Goal: Obtain resource: Obtain resource

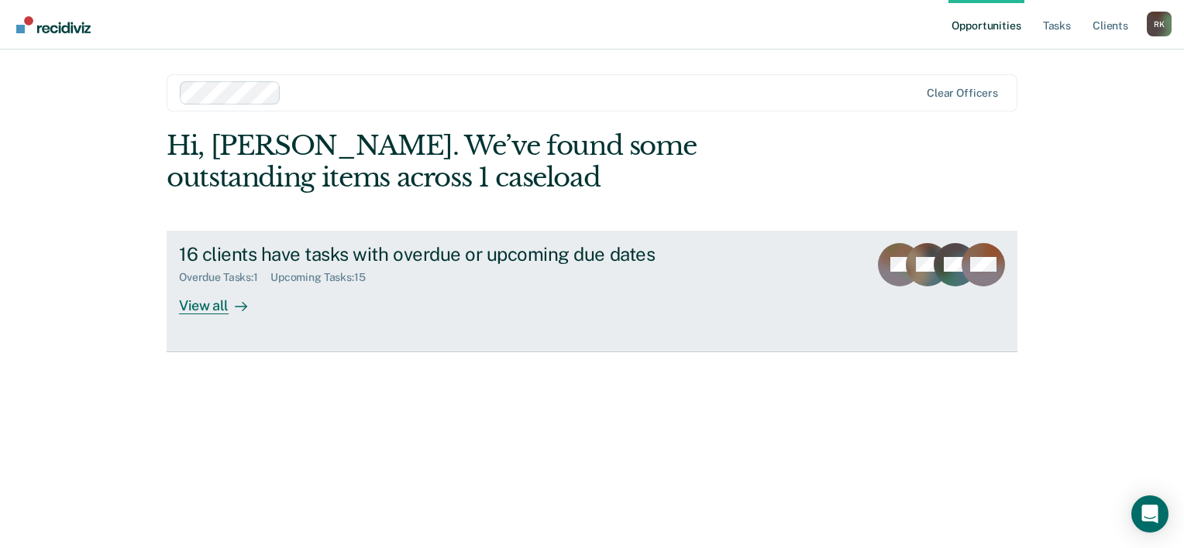
click at [194, 317] on link "16 clients have tasks with overdue or upcoming due dates Overdue Tasks : 1 Upco…" at bounding box center [592, 292] width 850 height 122
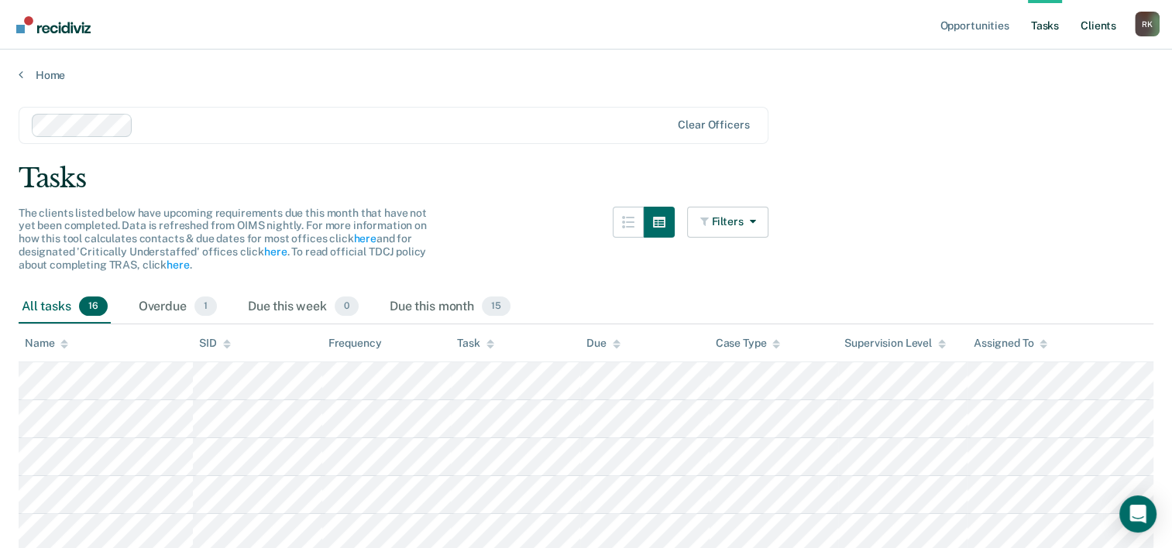
click at [1097, 30] on link "Client s" at bounding box center [1098, 25] width 42 height 50
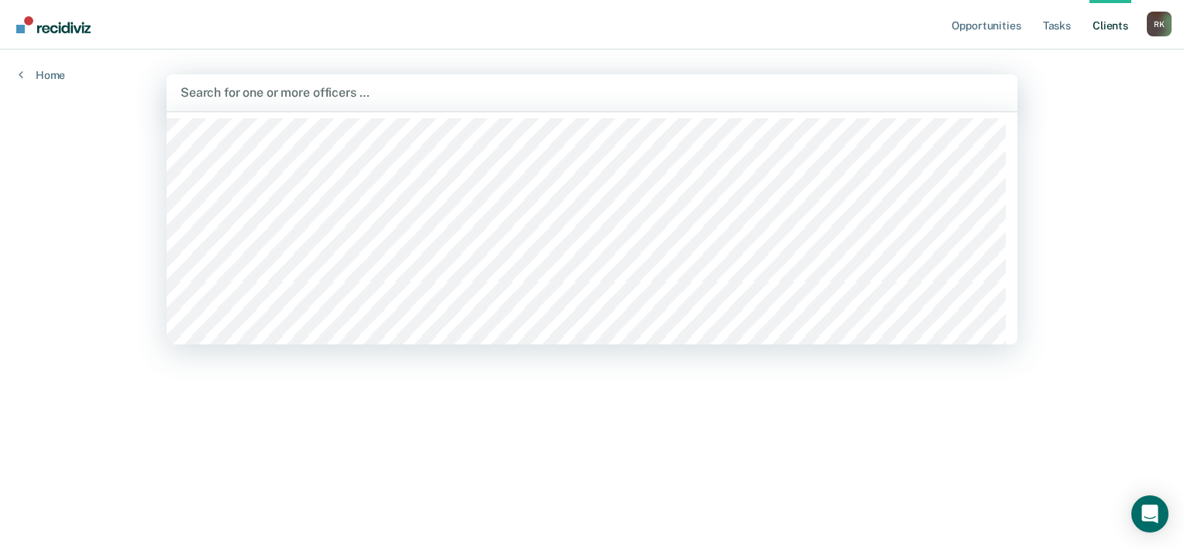
click at [286, 93] on div at bounding box center [591, 93] width 823 height 18
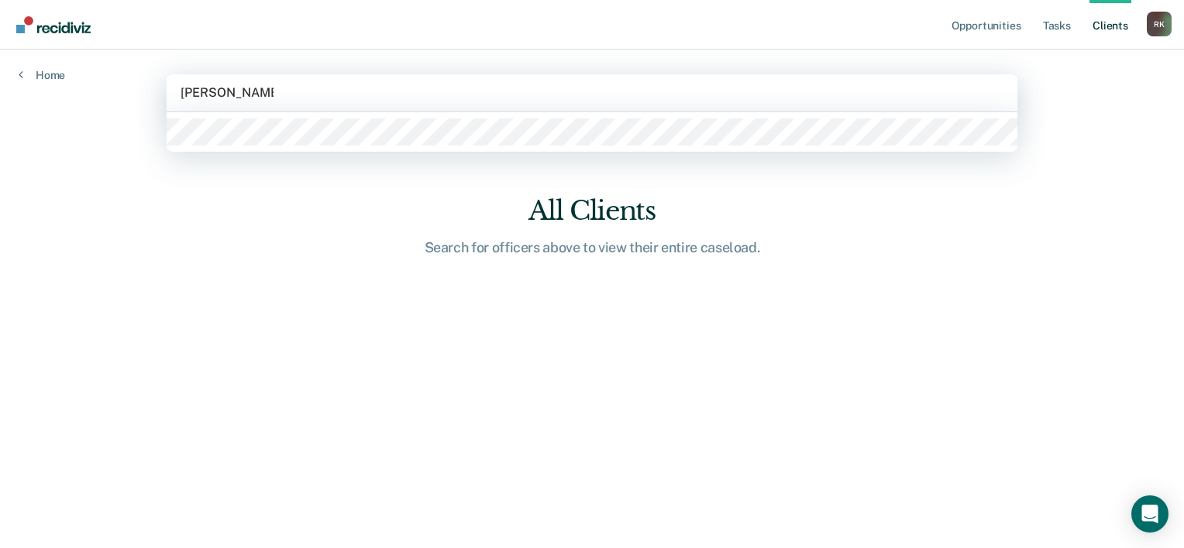
type input "[PERSON_NAME]"
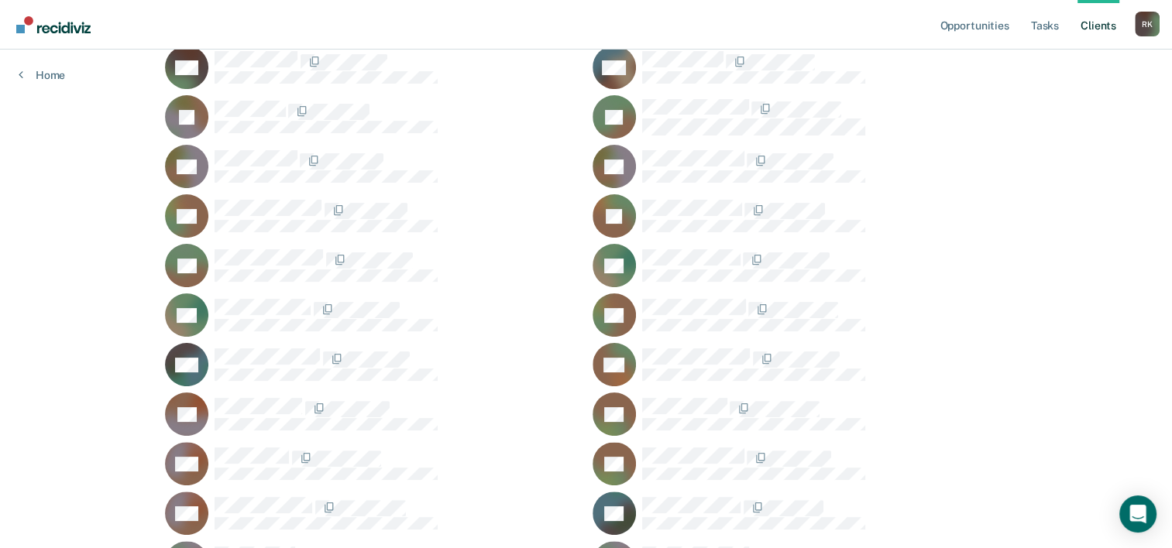
scroll to position [310, 0]
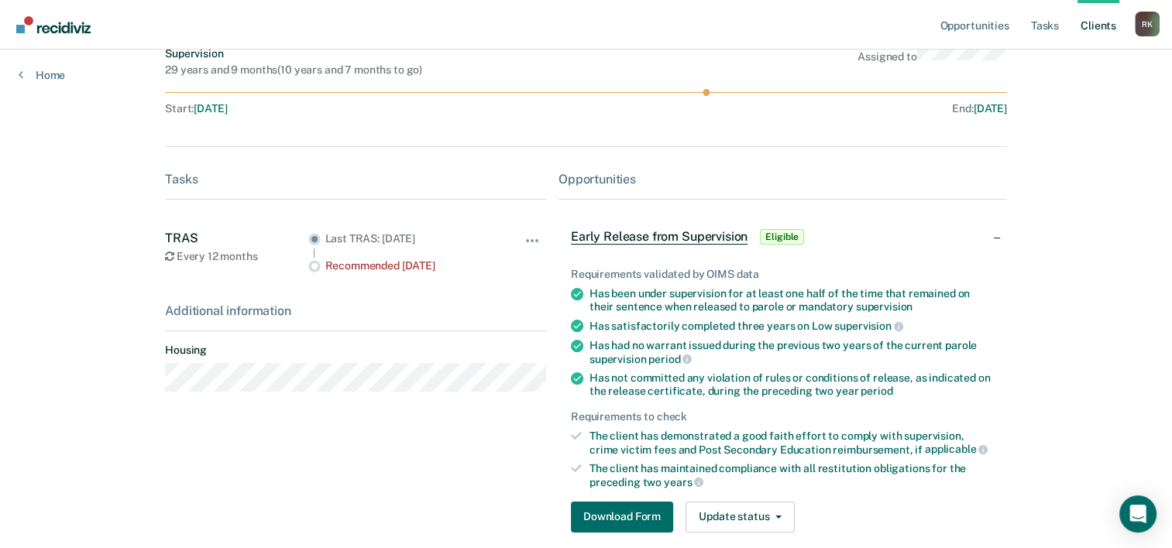
scroll to position [155, 0]
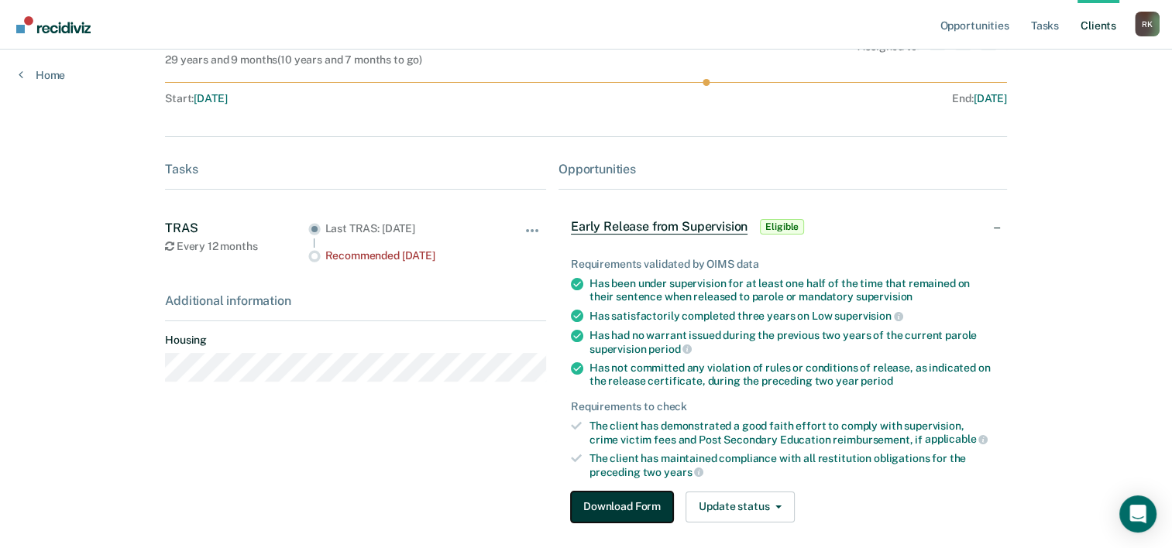
click at [612, 499] on button "Download Form" at bounding box center [622, 507] width 102 height 31
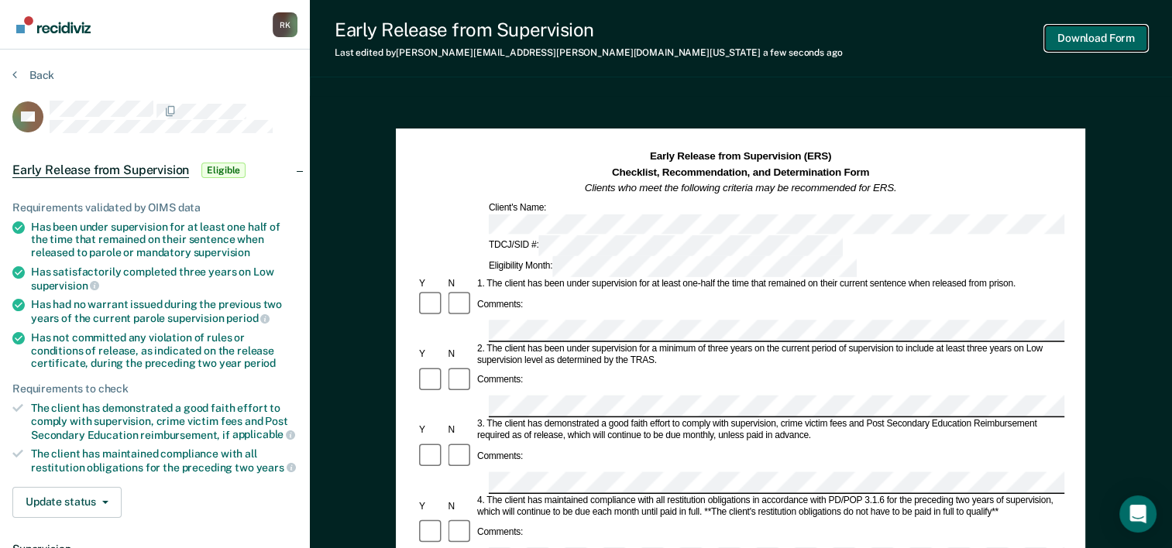
click at [1095, 31] on button "Download Form" at bounding box center [1096, 39] width 102 height 26
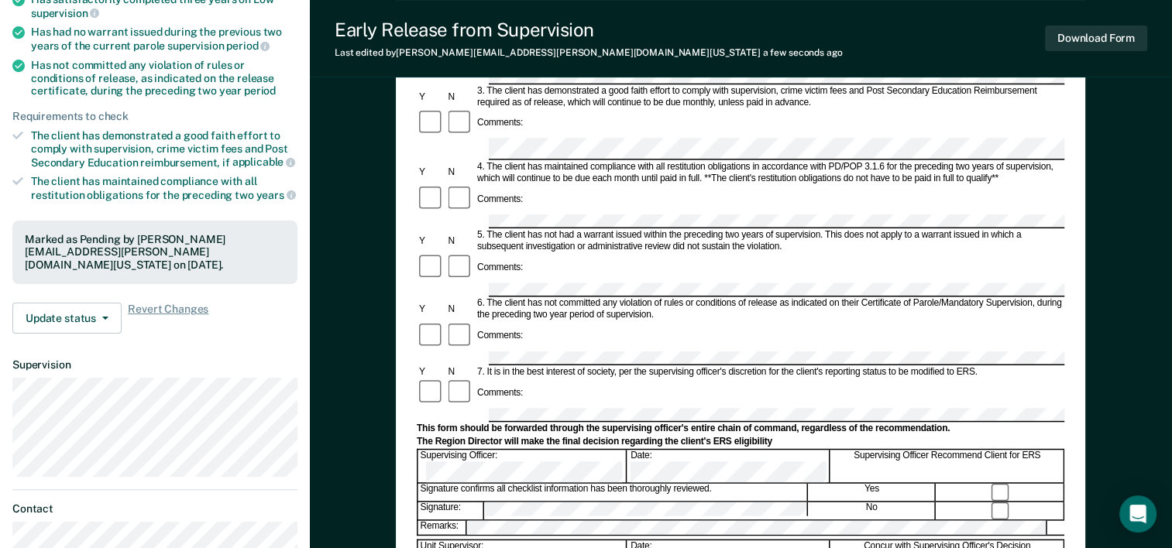
scroll to position [387, 0]
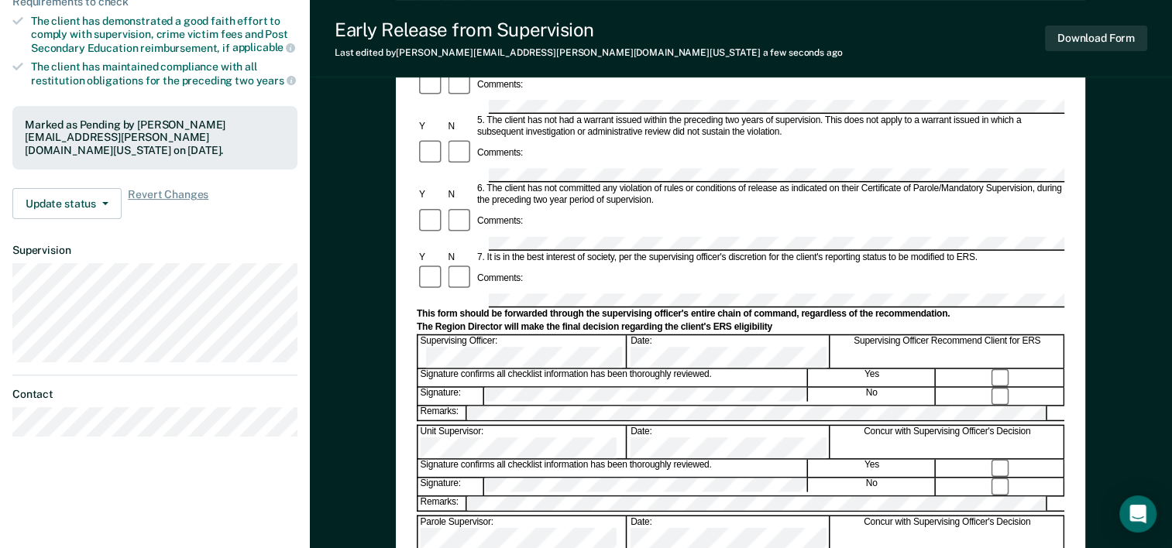
click at [786, 211] on form "Early Release from Supervision (ERS) Checklist, Recommendation, and Determinati…" at bounding box center [741, 278] width 648 height 1032
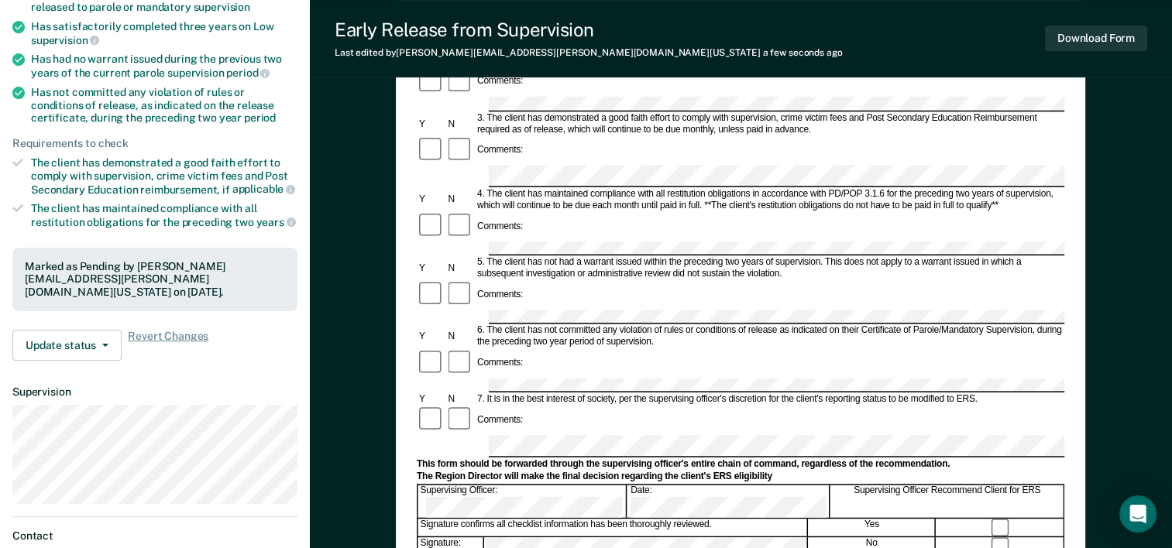
scroll to position [57, 0]
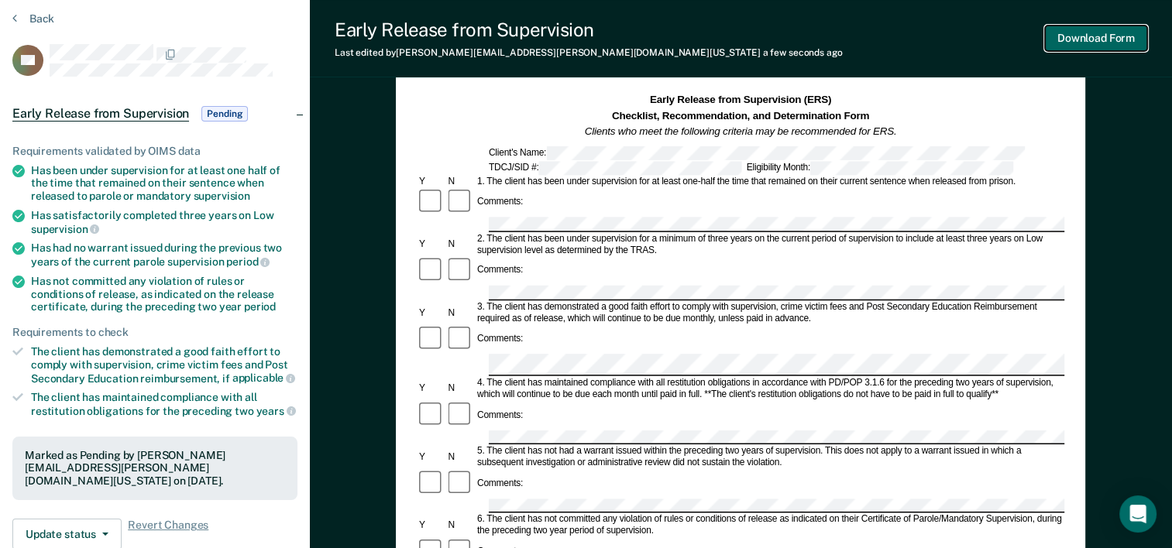
click at [1070, 28] on button "Download Form" at bounding box center [1096, 39] width 102 height 26
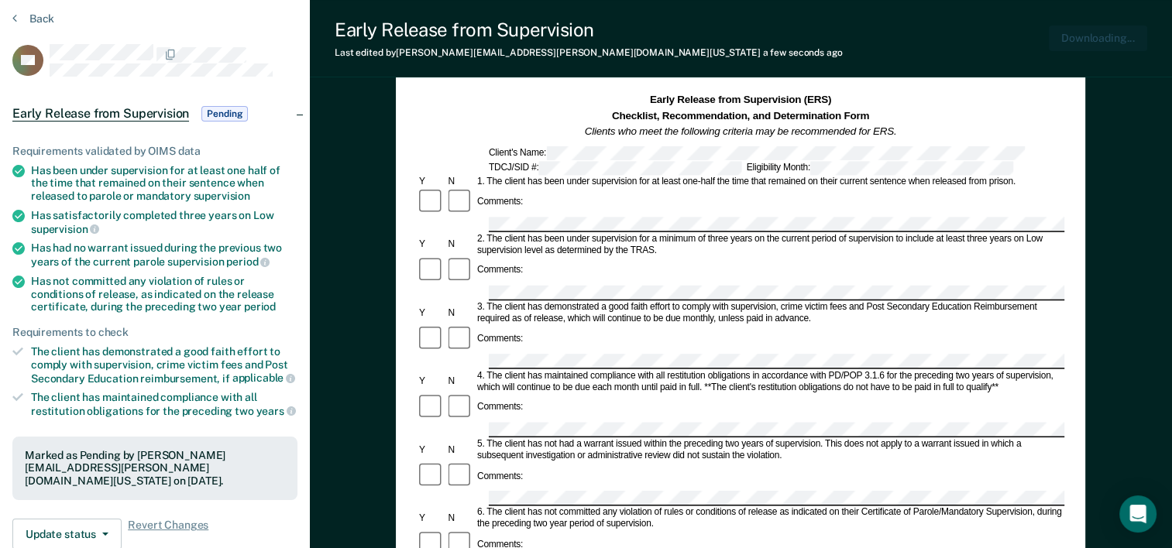
scroll to position [0, 0]
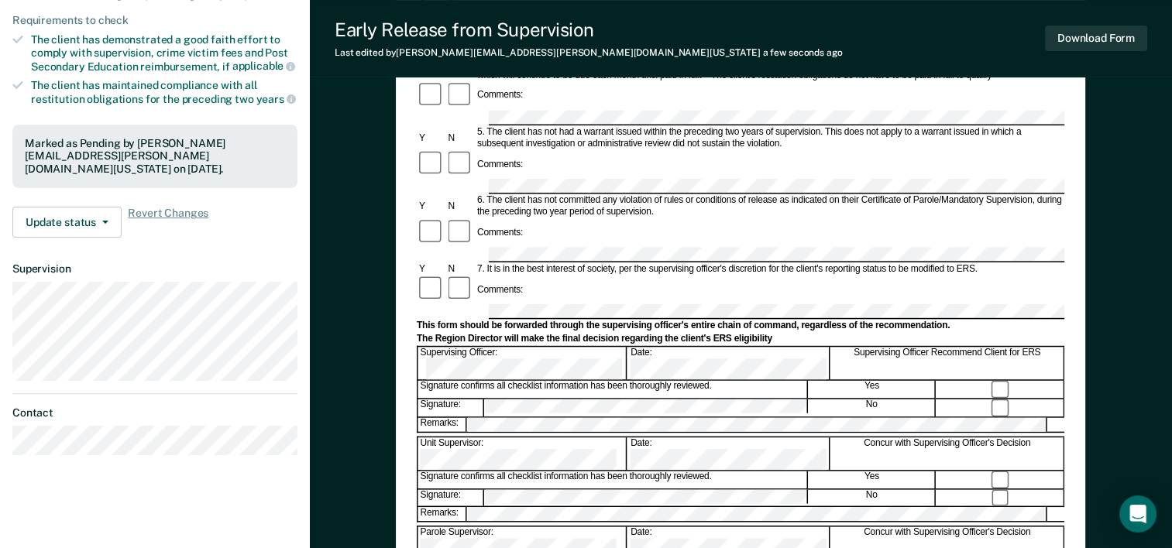
scroll to position [366, 0]
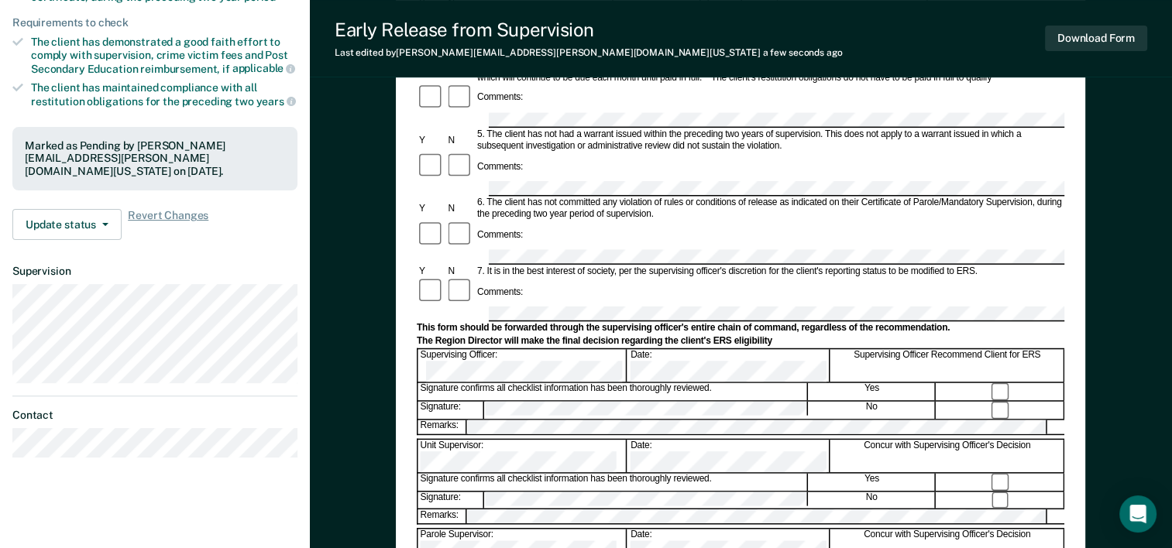
click at [504, 306] on form "Early Release from Supervision (ERS) Checklist, Recommendation, and Determinati…" at bounding box center [741, 295] width 648 height 1024
click at [1091, 36] on button "Download Form" at bounding box center [1096, 39] width 102 height 26
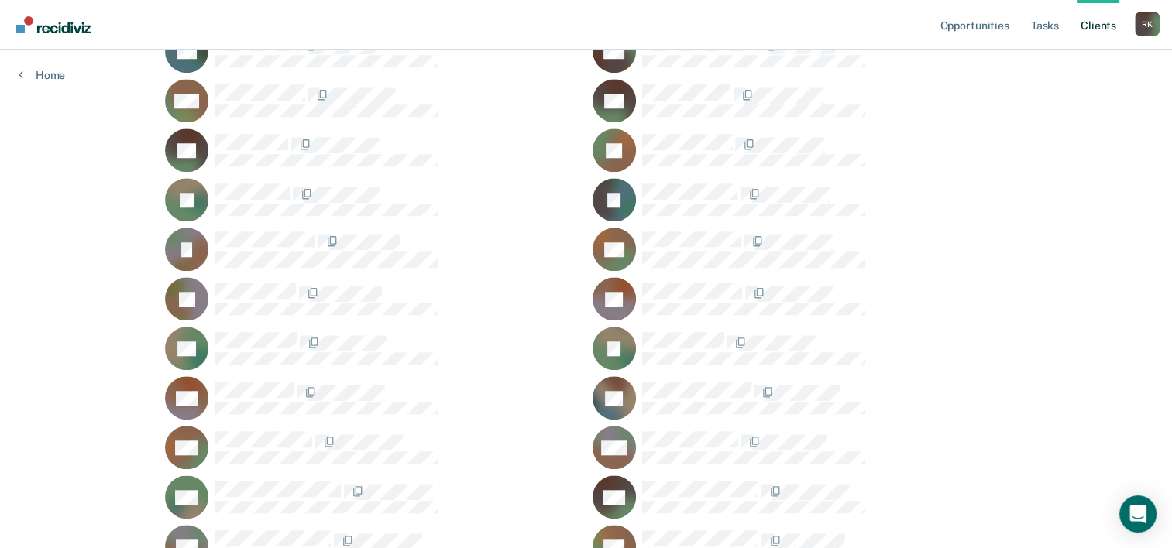
scroll to position [1549, 0]
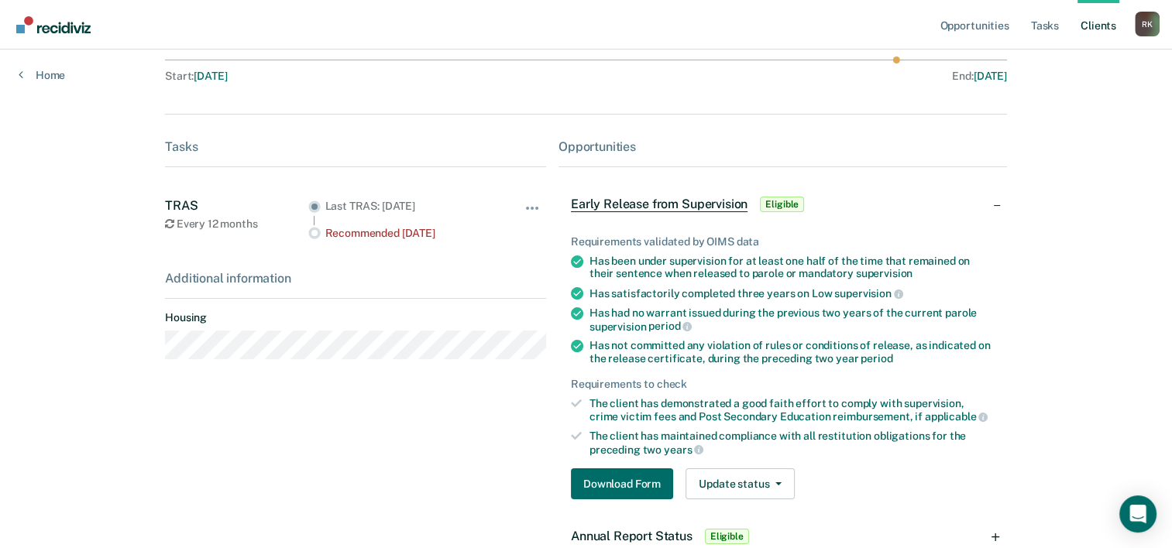
scroll to position [232, 0]
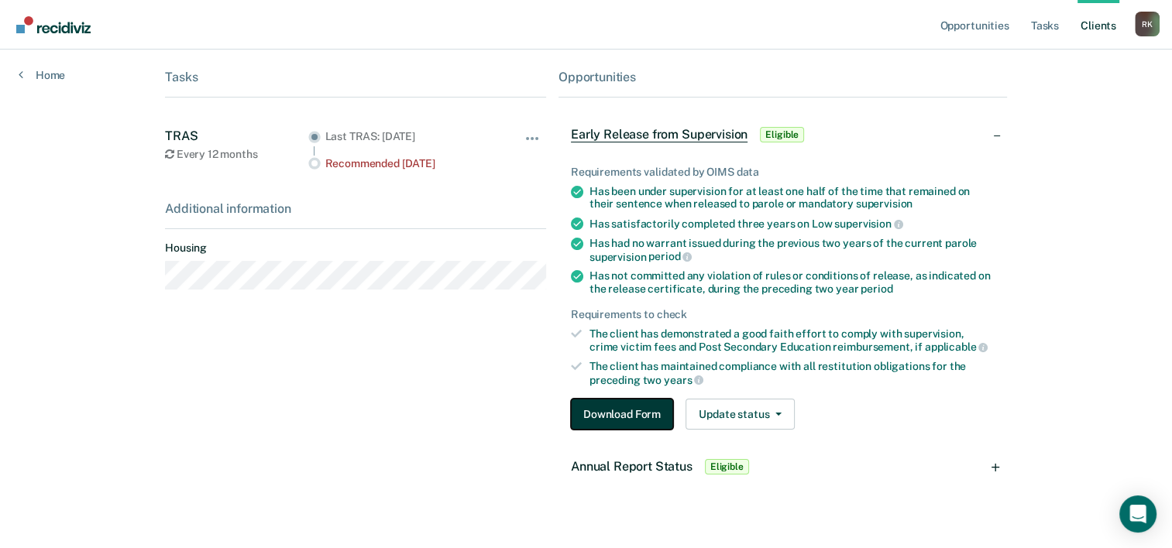
click at [615, 407] on button "Download Form" at bounding box center [622, 414] width 102 height 31
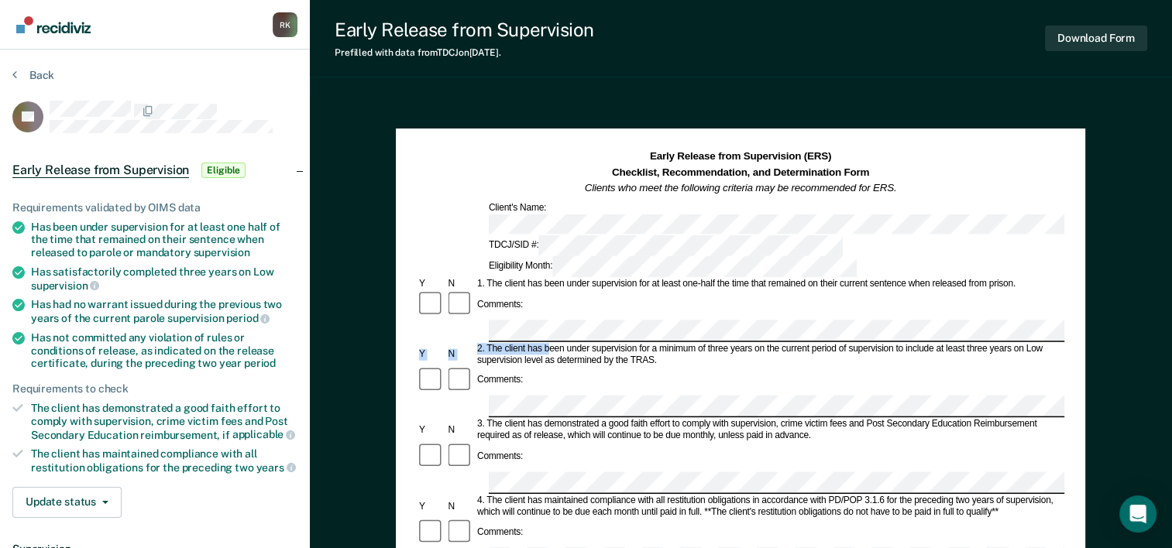
click at [861, 343] on div "2. The client has been under supervision for a minimum of three years on the cu…" at bounding box center [769, 354] width 589 height 23
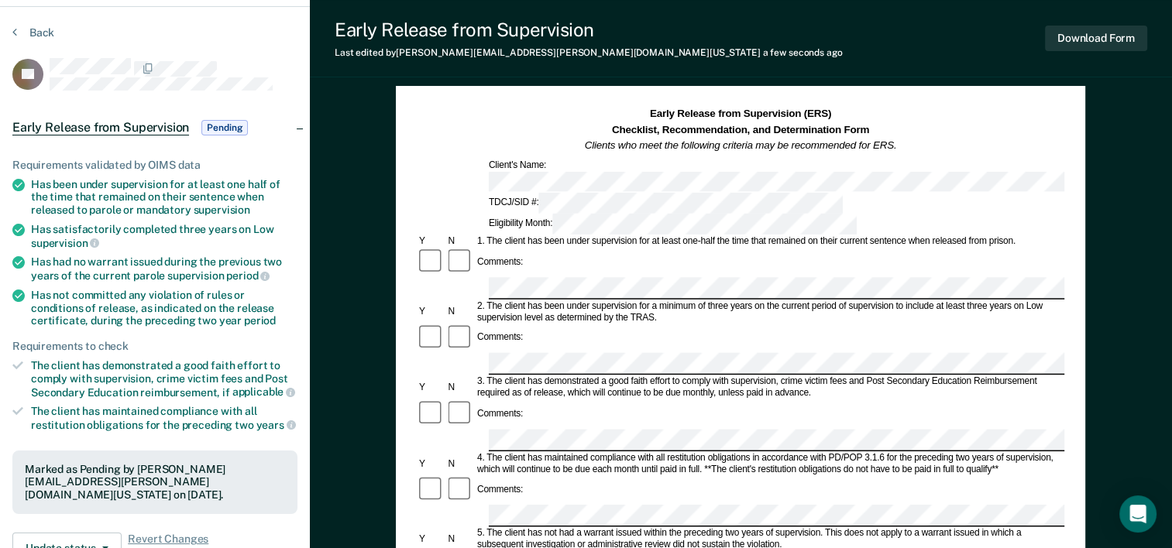
scroll to position [77, 0]
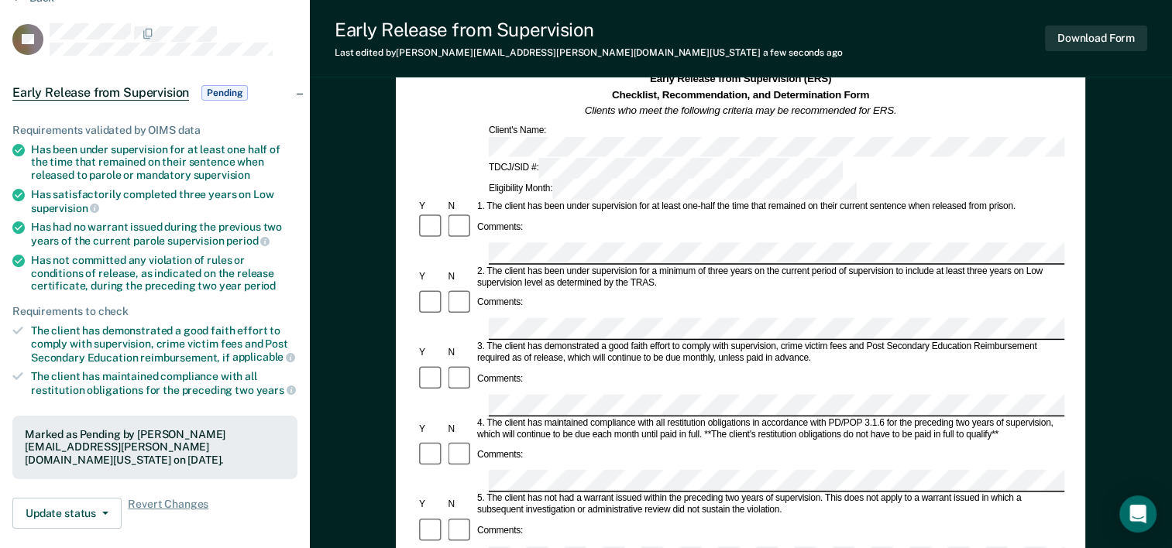
click at [502, 365] on div "Comments:" at bounding box center [741, 391] width 648 height 53
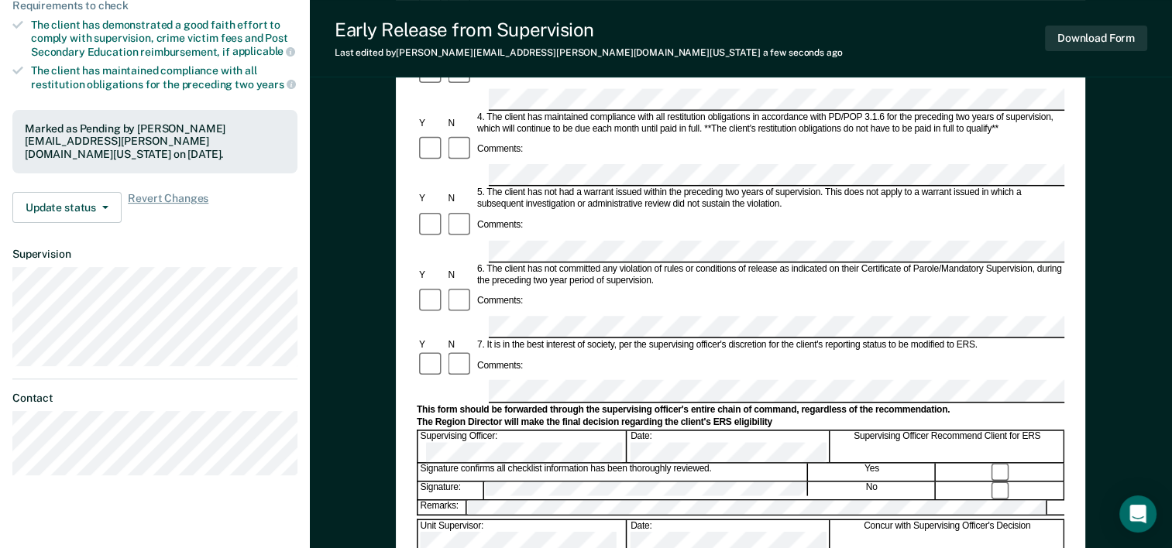
scroll to position [387, 0]
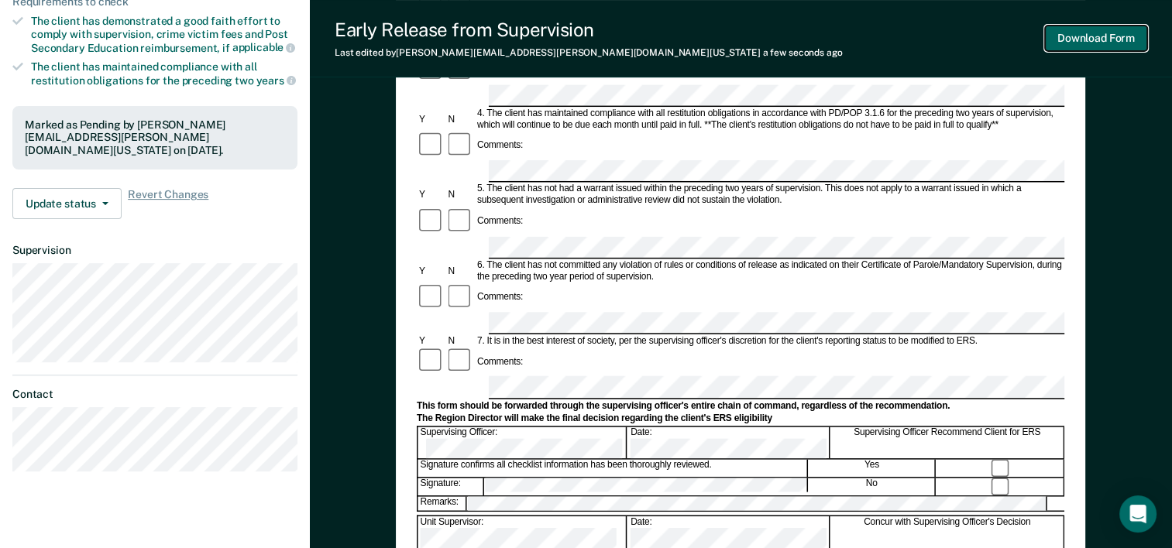
click at [1101, 28] on button "Download Form" at bounding box center [1096, 39] width 102 height 26
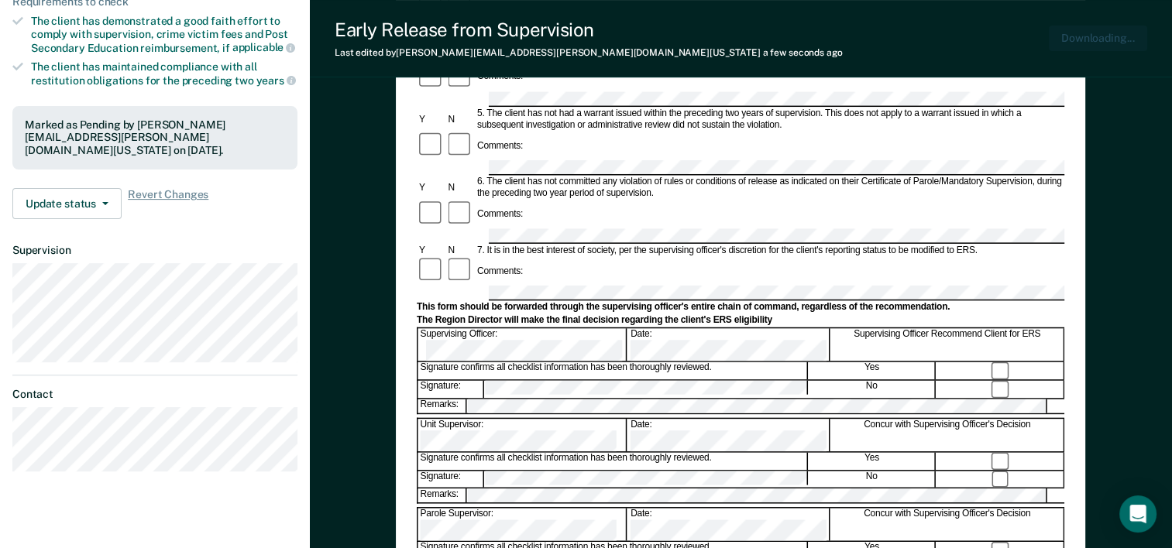
scroll to position [0, 0]
click at [1081, 31] on button "Download Form" at bounding box center [1096, 39] width 102 height 26
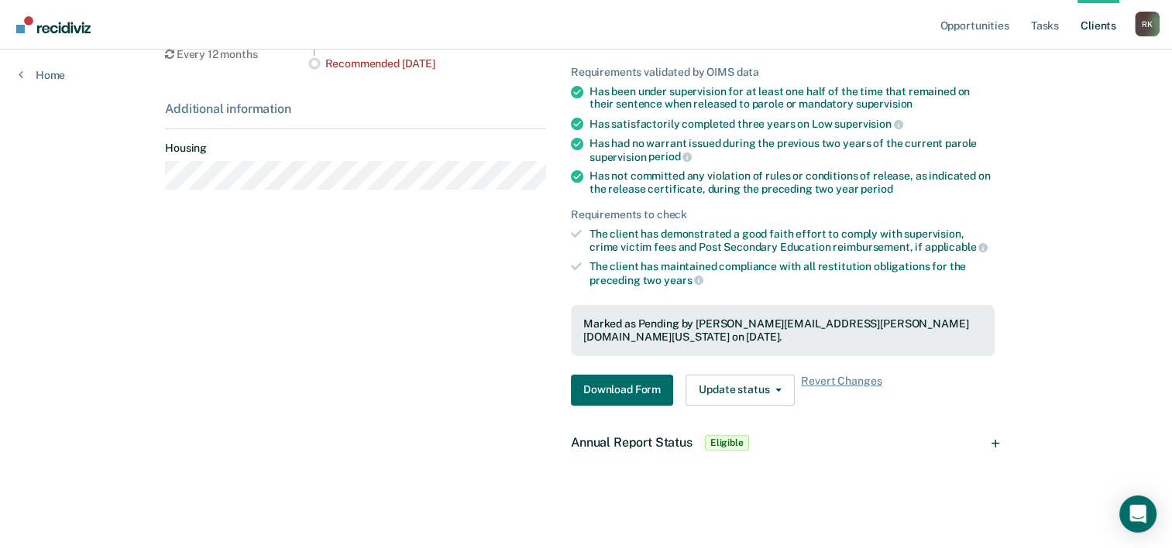
scroll to position [232, 0]
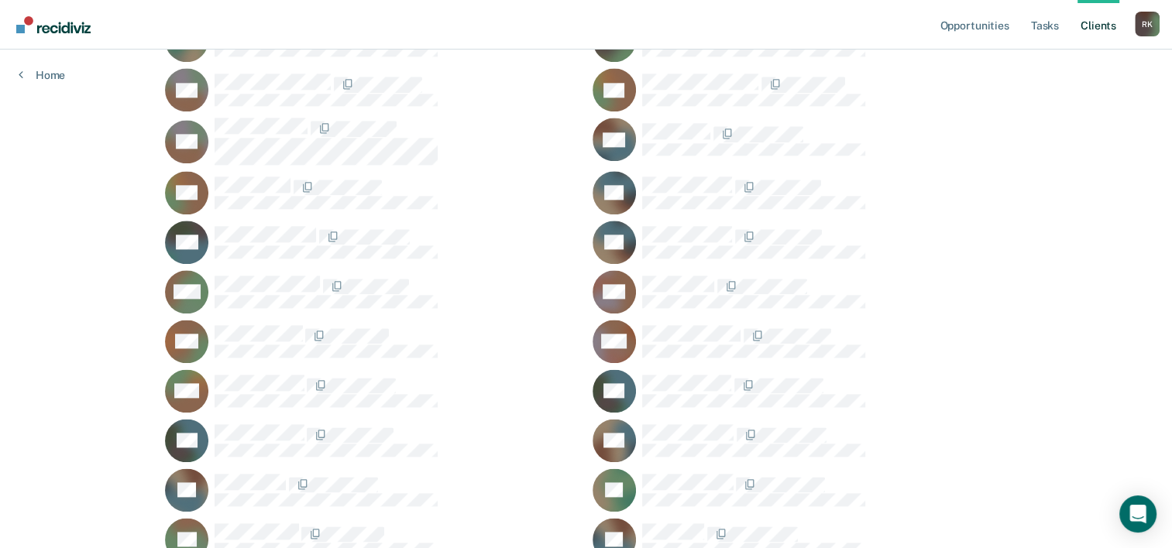
scroll to position [1859, 0]
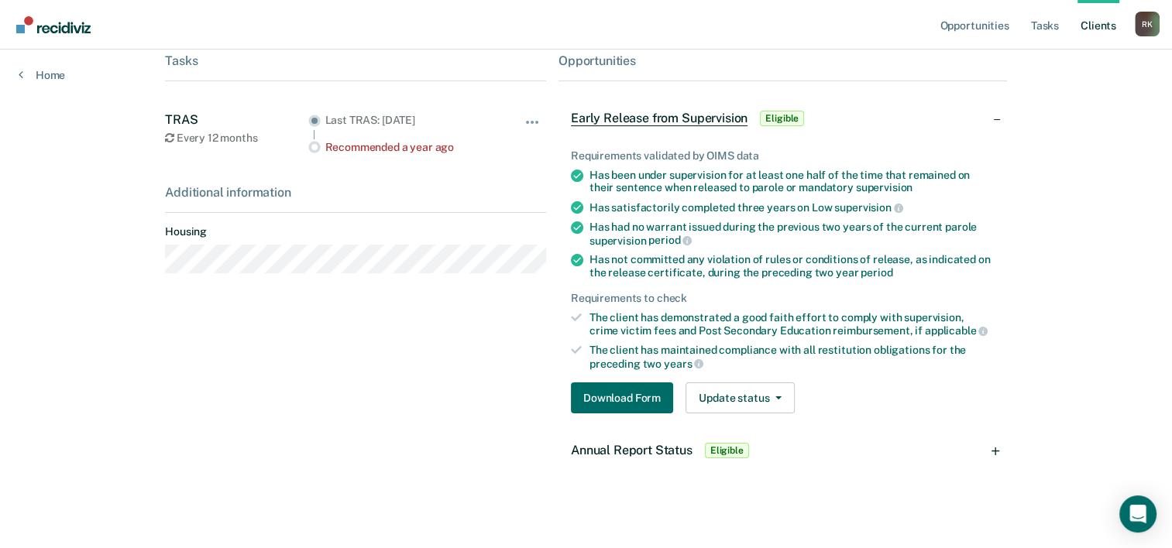
scroll to position [254, 0]
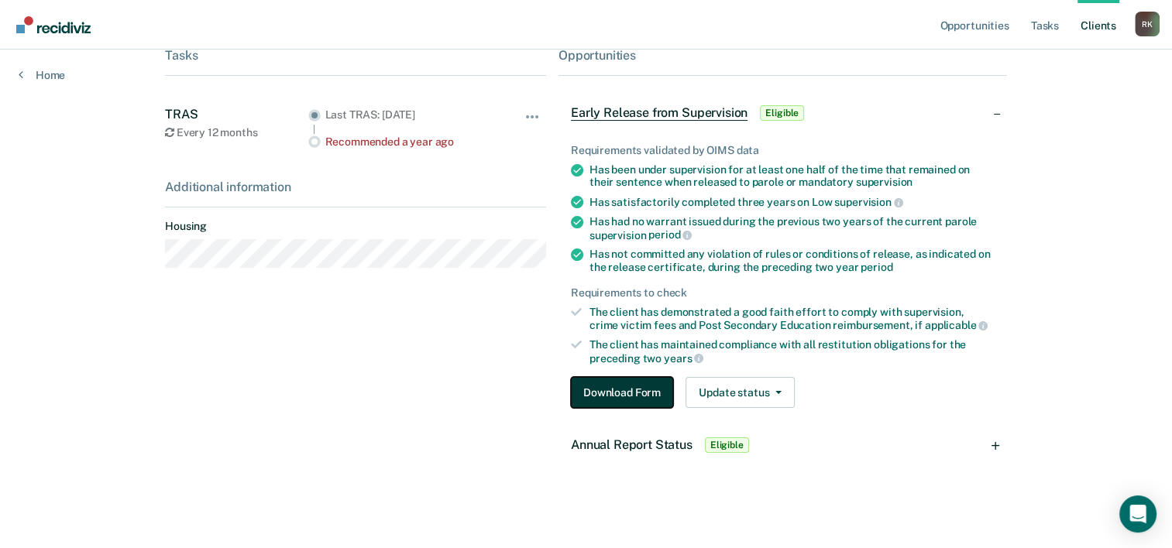
click at [595, 384] on button "Download Form" at bounding box center [622, 392] width 102 height 31
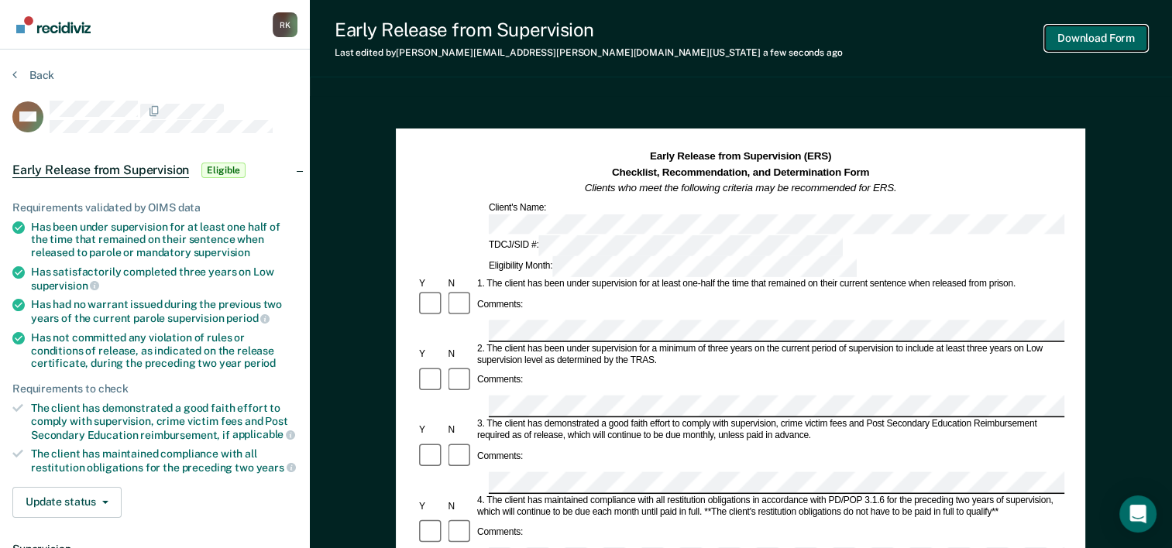
click at [1108, 40] on button "Download Form" at bounding box center [1096, 39] width 102 height 26
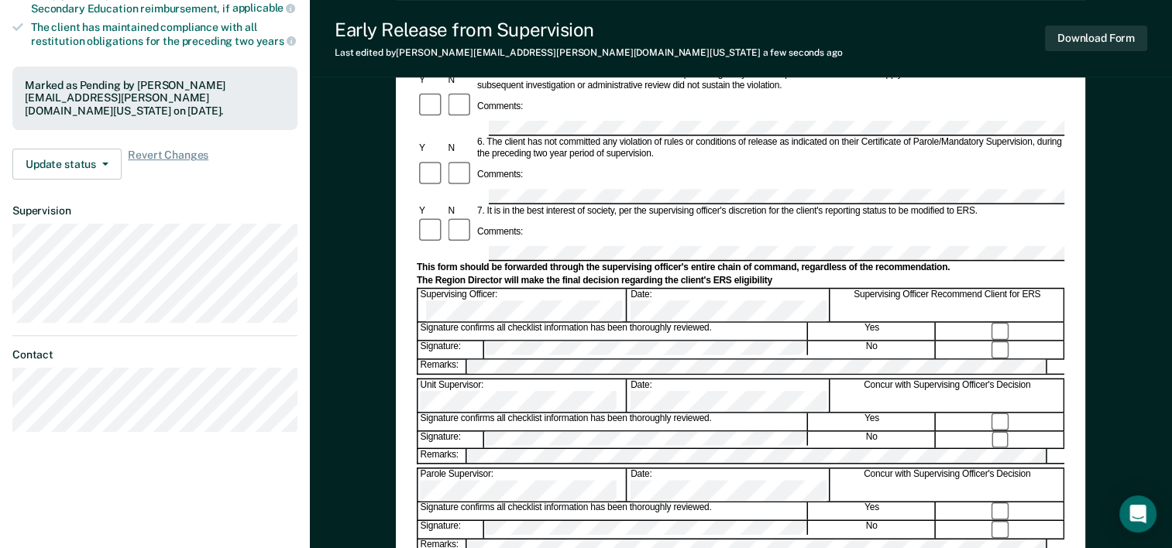
scroll to position [465, 0]
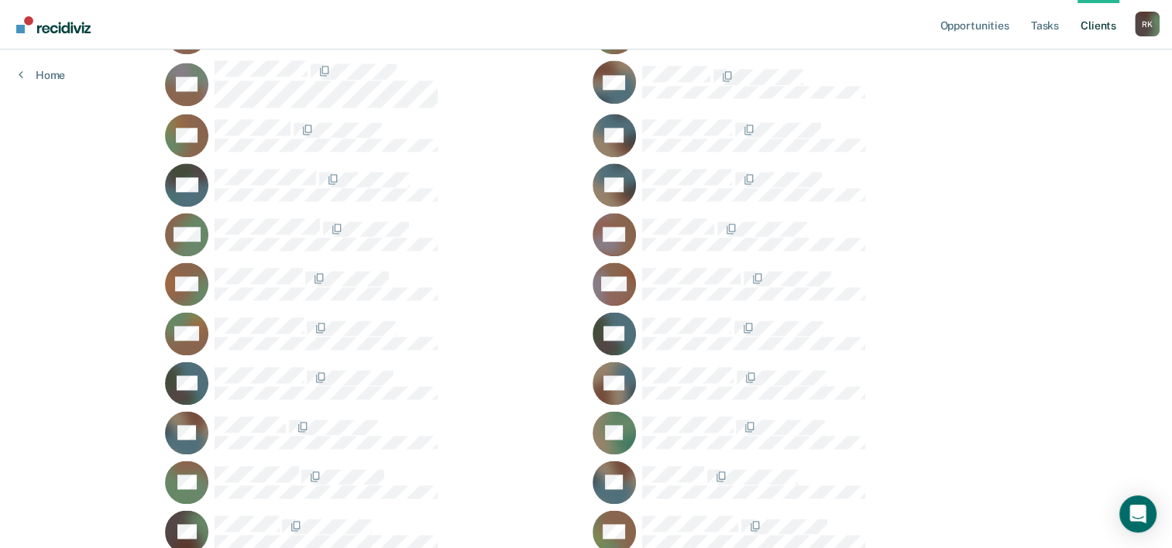
scroll to position [1936, 0]
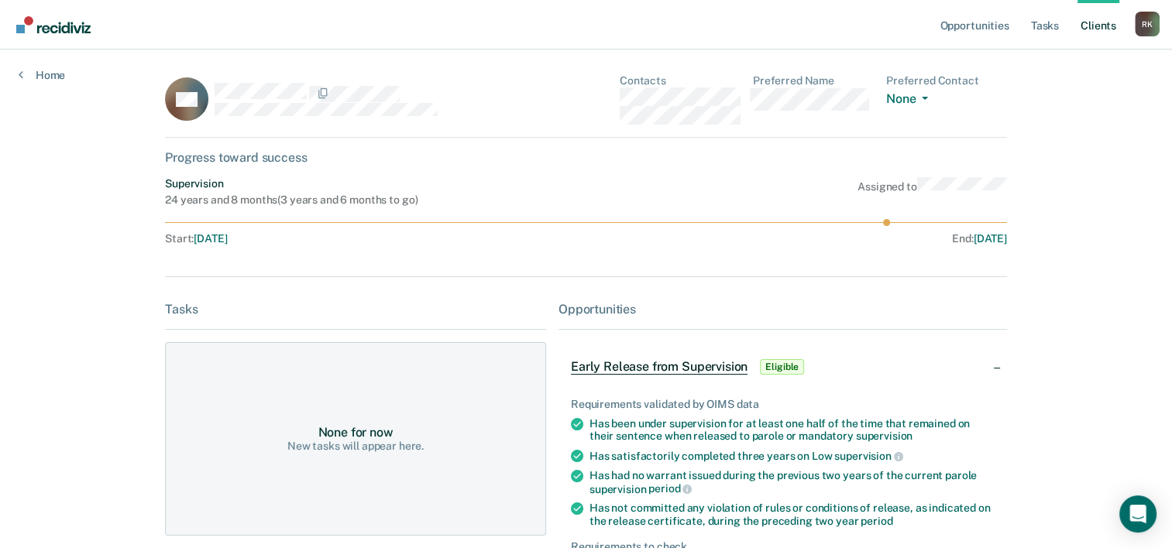
click at [651, 362] on span "Early Release from Supervision" at bounding box center [659, 366] width 177 height 15
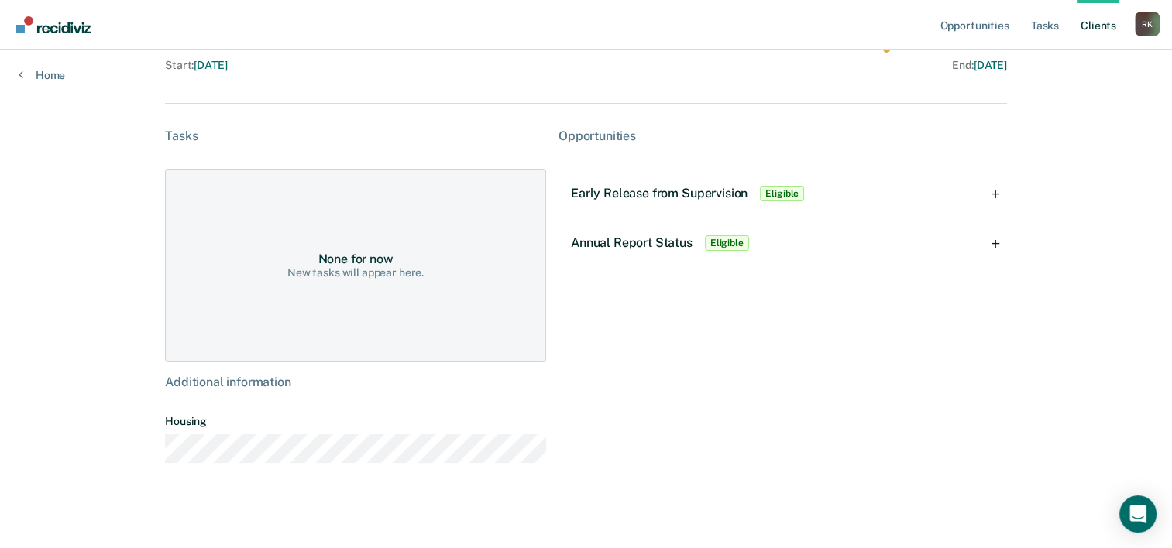
scroll to position [180, 0]
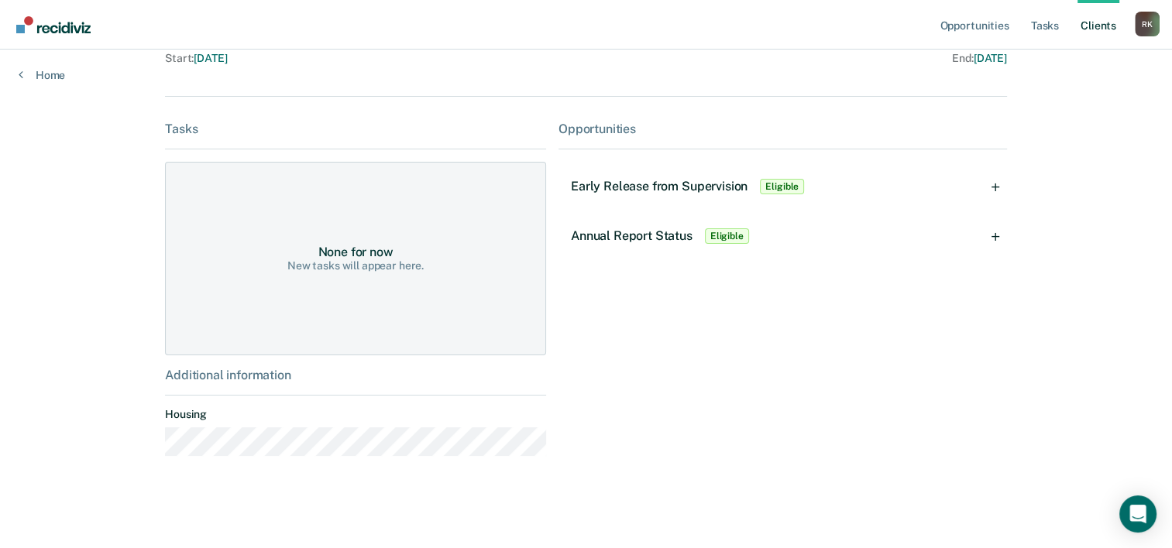
click at [998, 186] on div "Early Release from Supervision Eligible" at bounding box center [782, 187] width 448 height 50
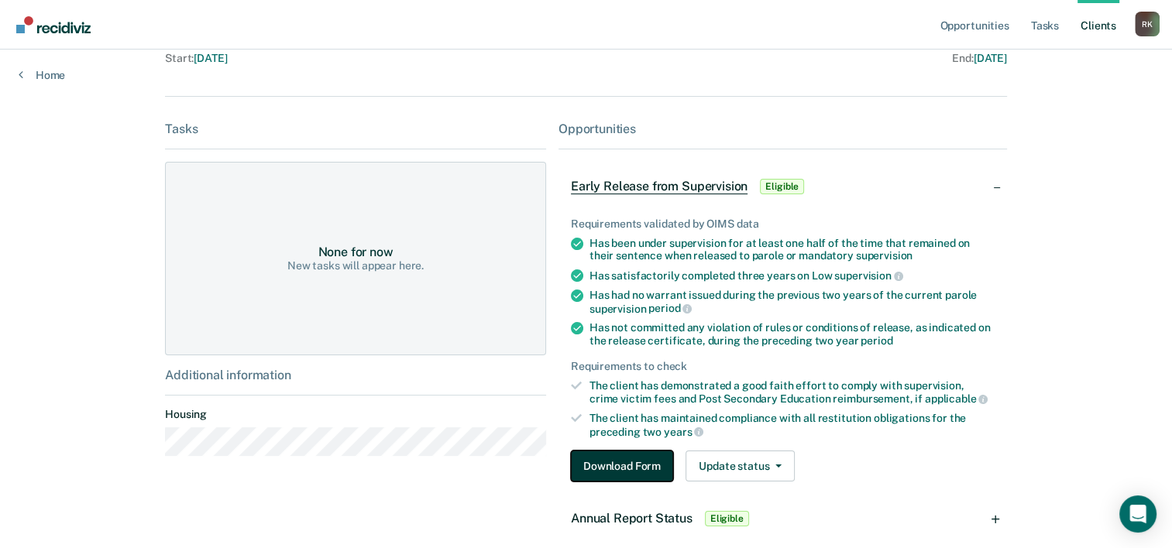
click at [617, 455] on button "Download Form" at bounding box center [622, 466] width 102 height 31
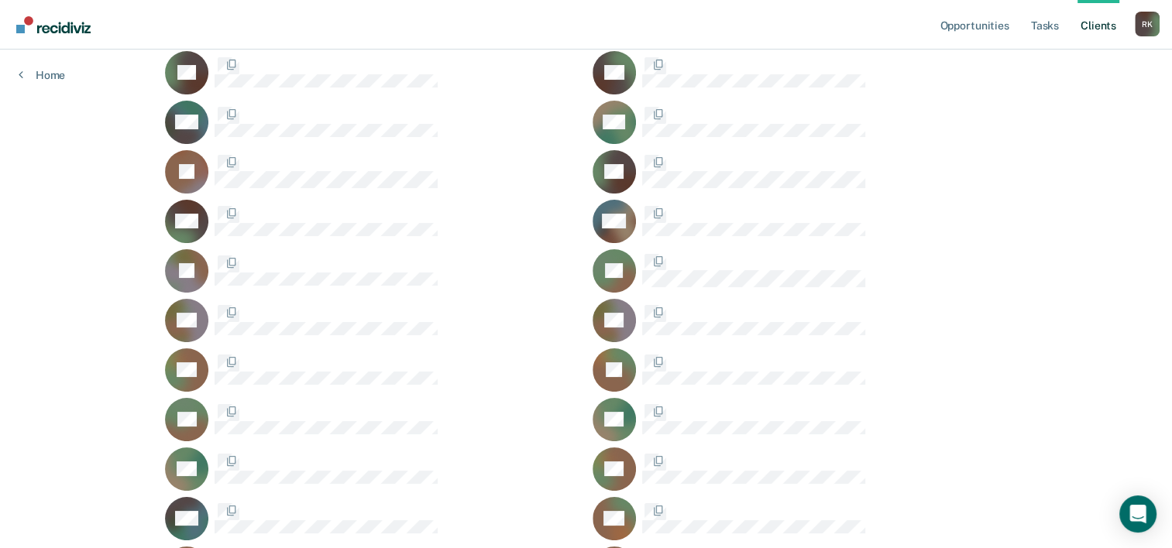
scroll to position [1936, 0]
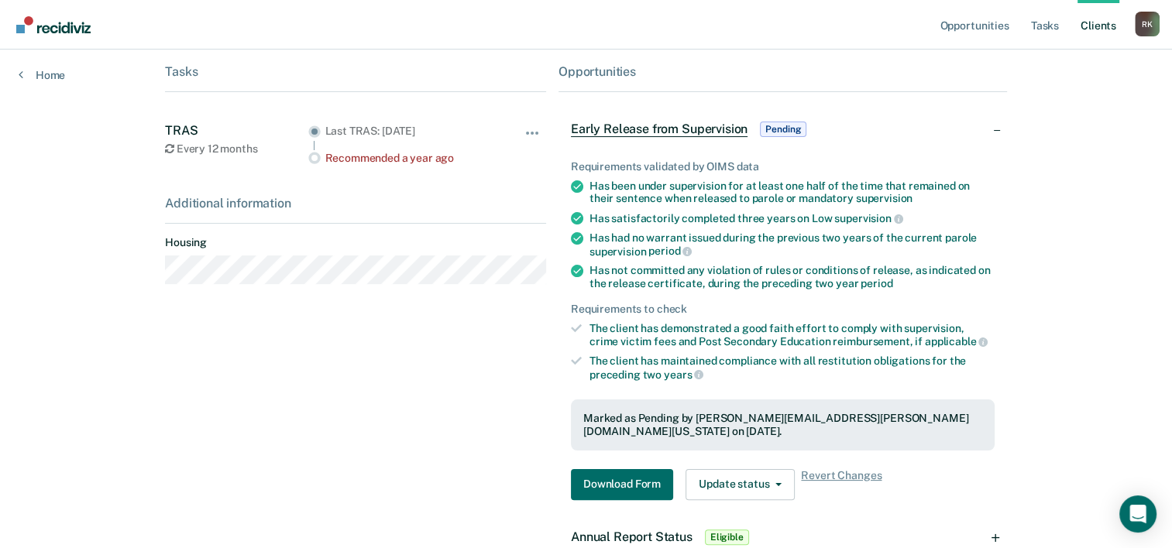
scroll to position [310, 0]
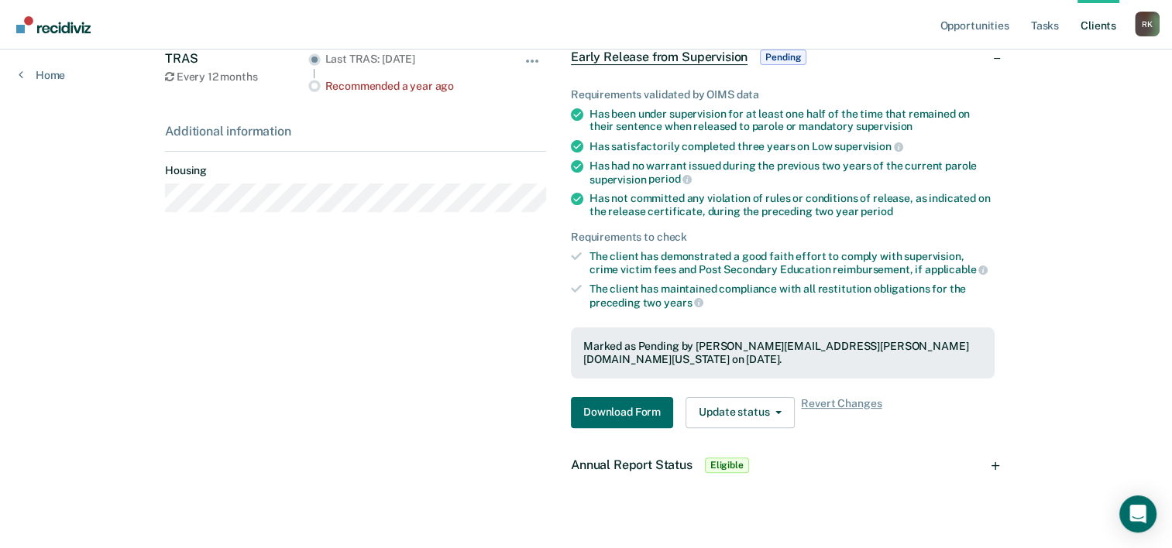
click at [721, 458] on span "Eligible" at bounding box center [727, 465] width 44 height 15
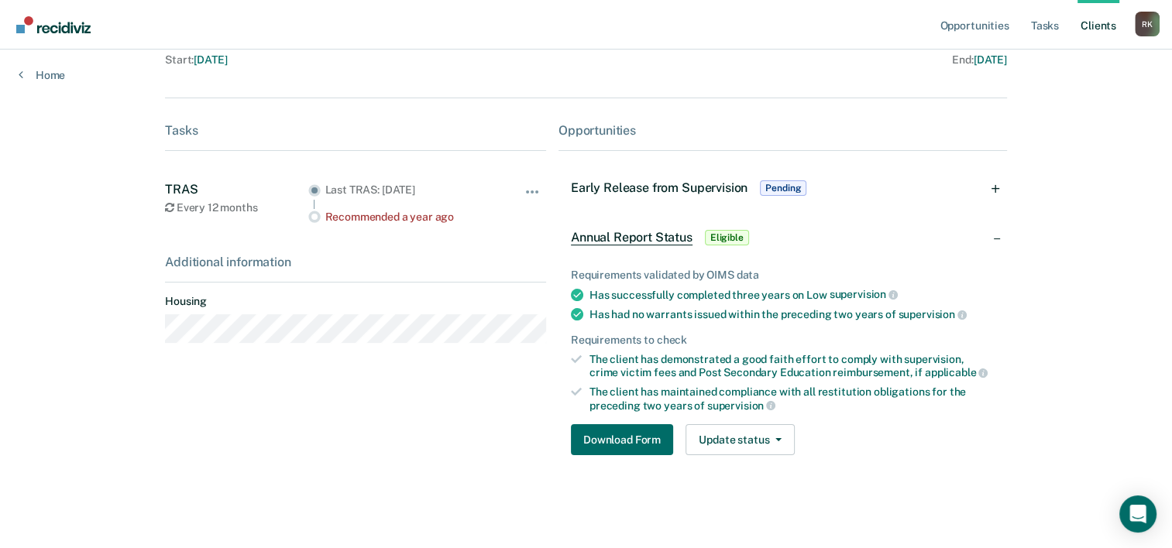
scroll to position [177, 0]
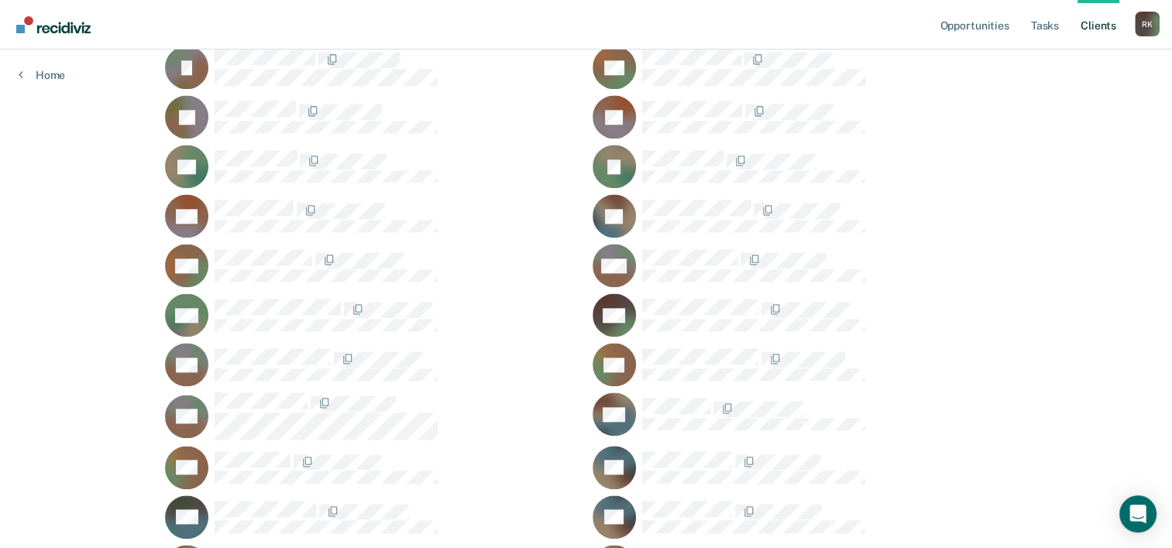
scroll to position [1549, 0]
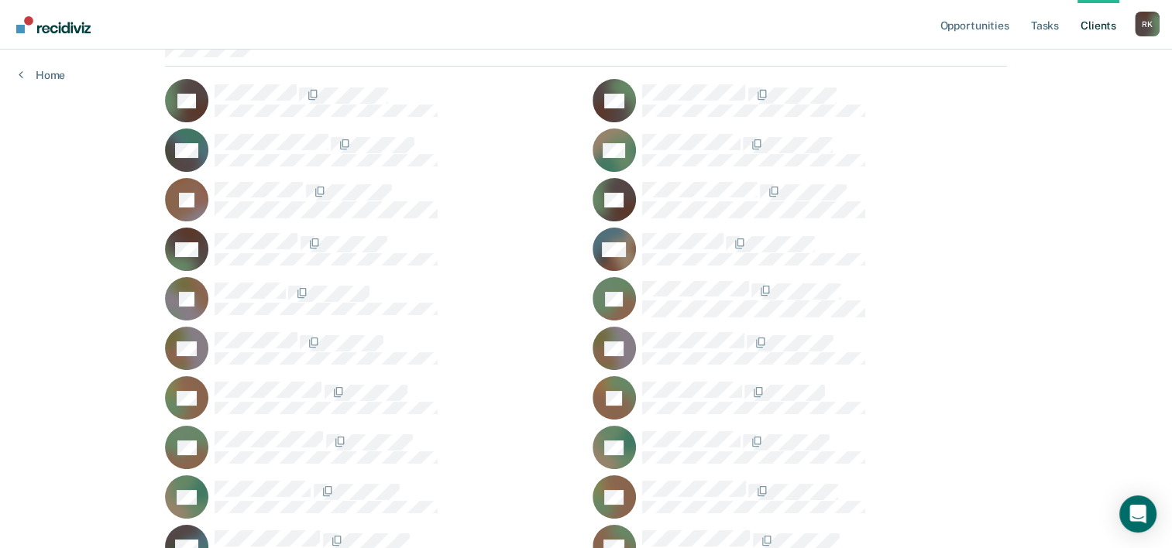
scroll to position [232, 0]
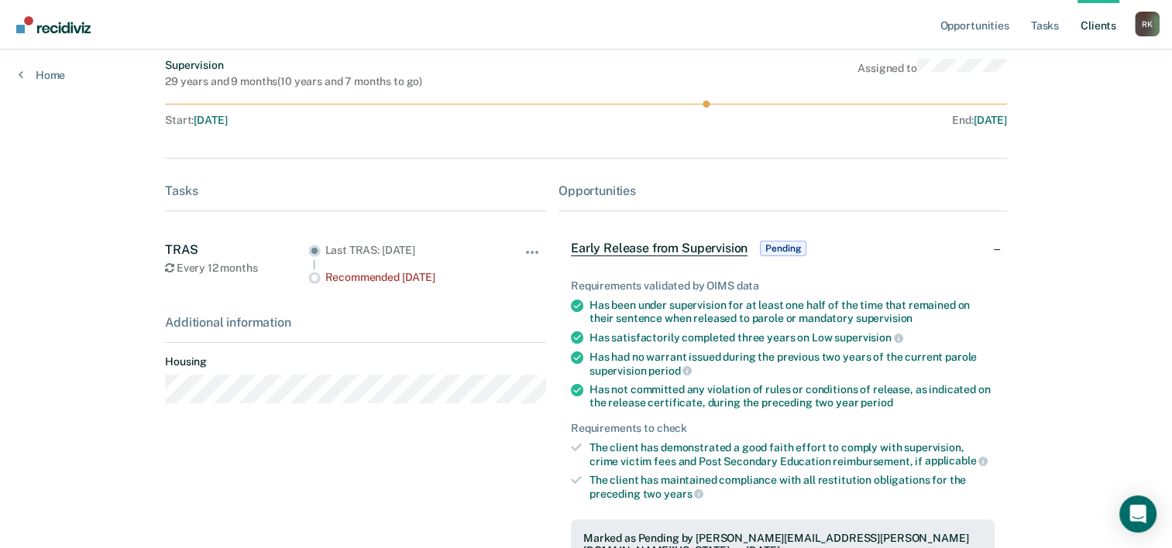
scroll to position [332, 0]
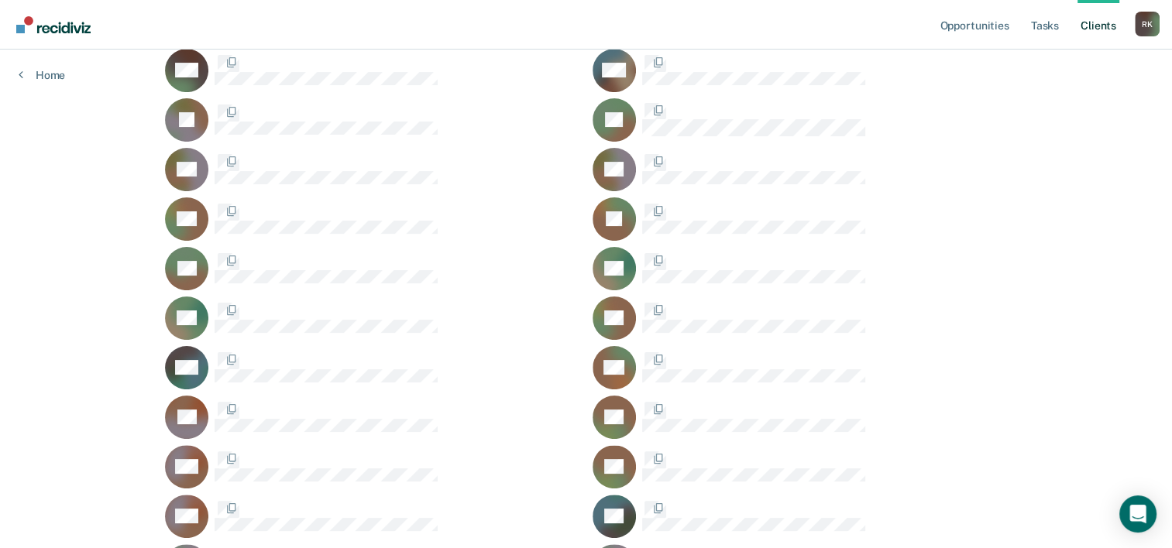
scroll to position [232, 0]
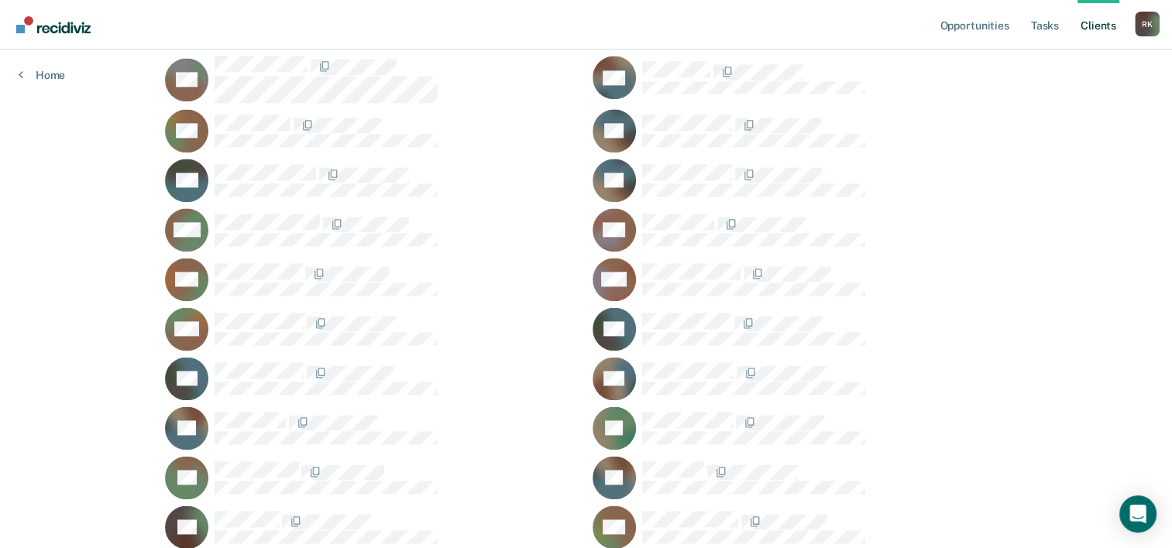
scroll to position [1936, 0]
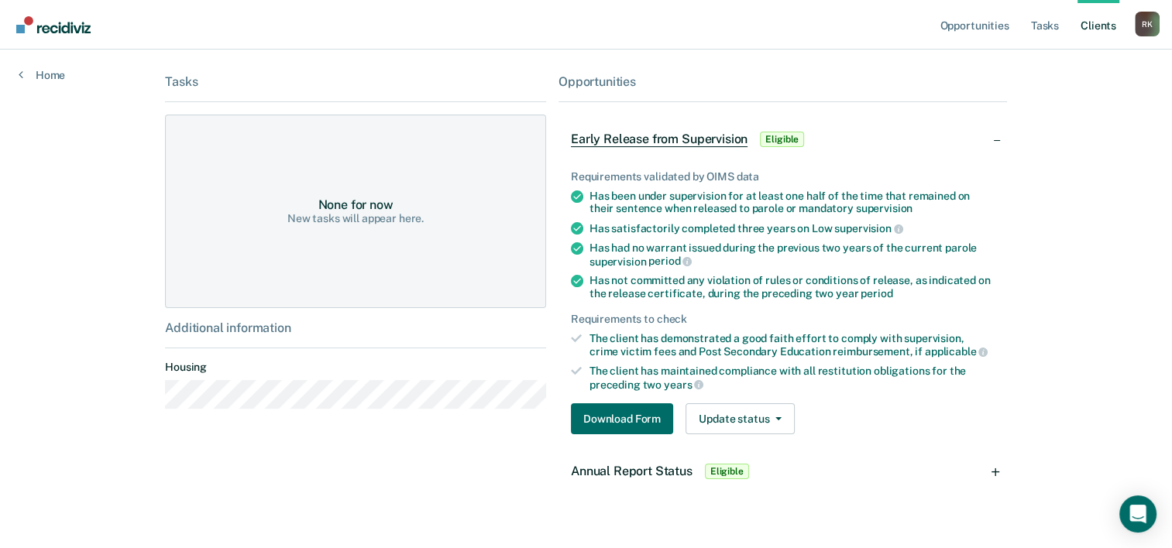
scroll to position [232, 0]
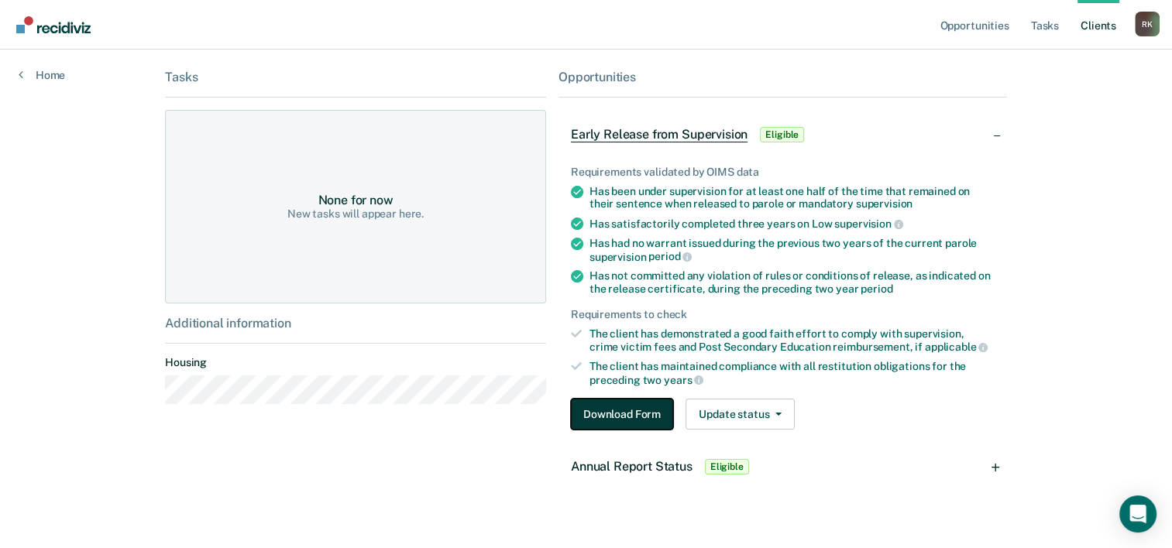
click at [607, 411] on button "Download Form" at bounding box center [622, 414] width 102 height 31
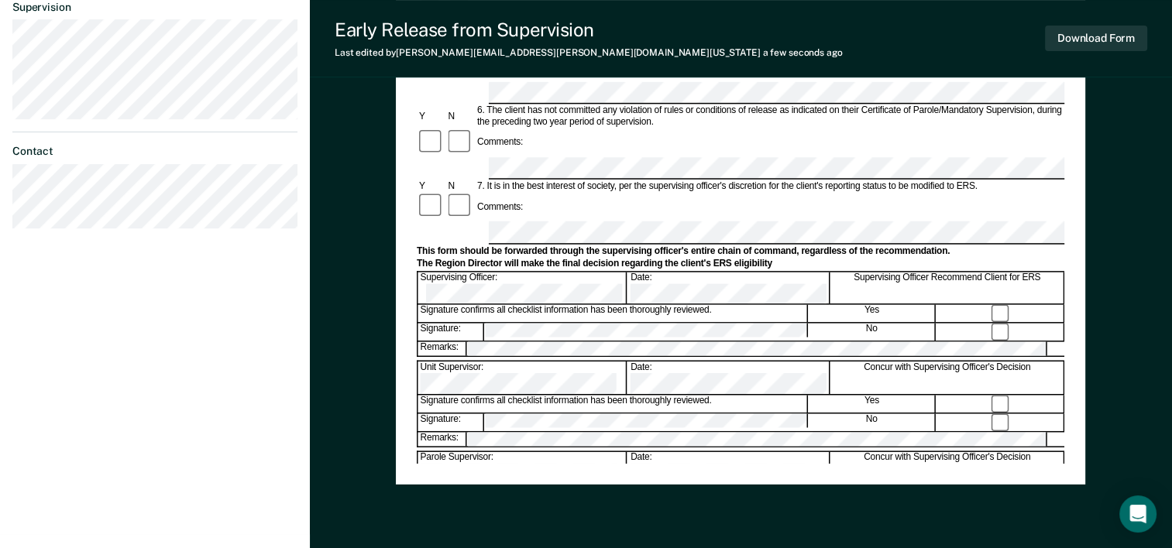
scroll to position [155, 0]
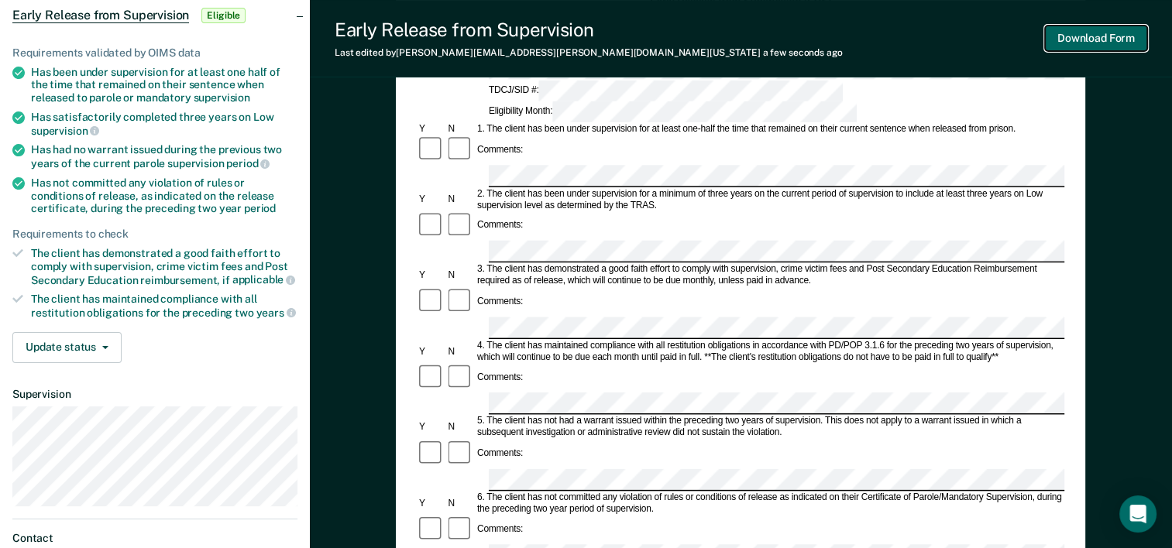
click at [1096, 34] on button "Download Form" at bounding box center [1096, 39] width 102 height 26
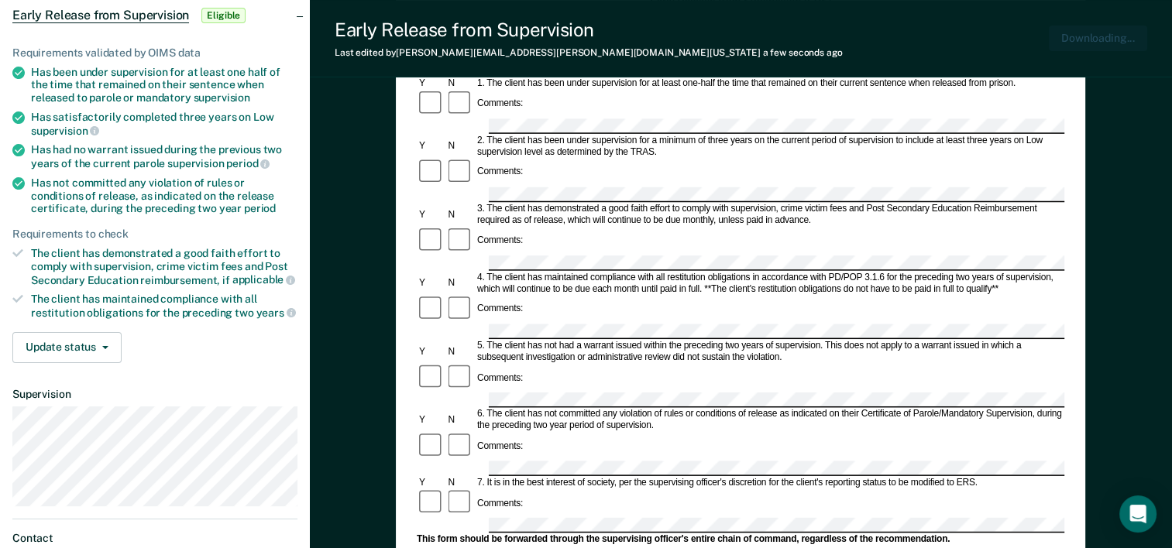
scroll to position [0, 0]
